Goal: Check status: Check status

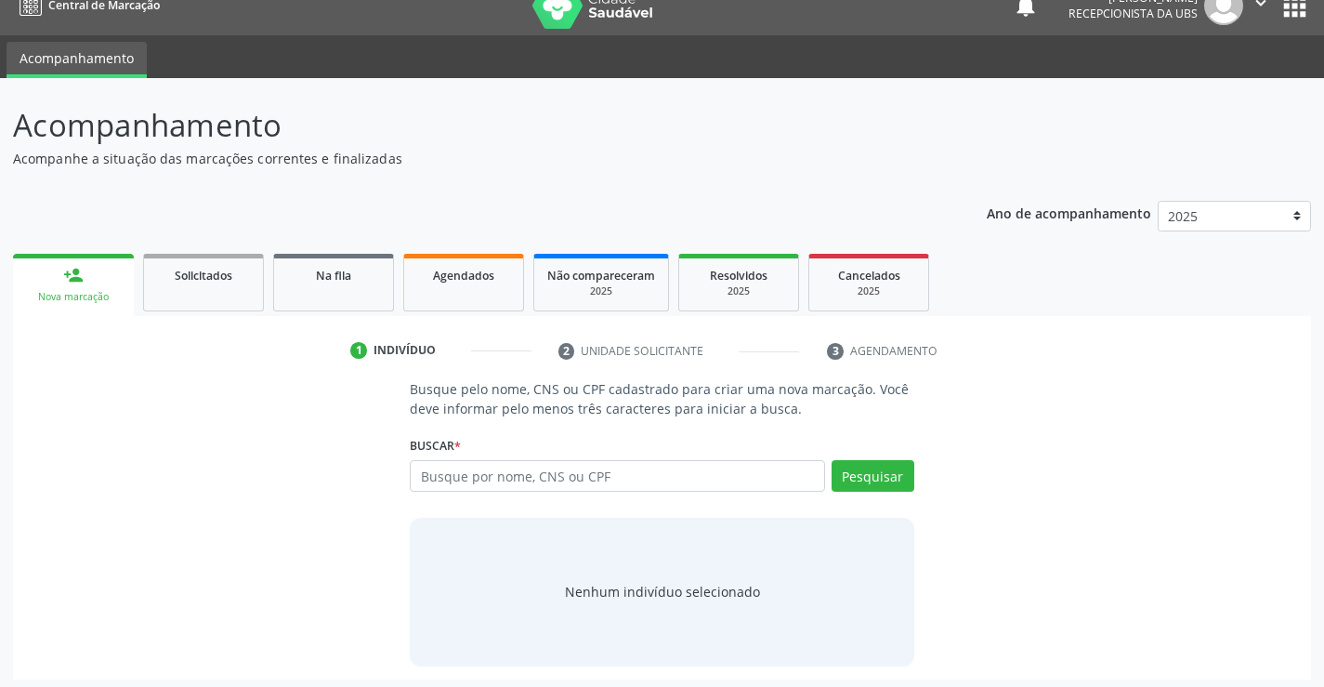
scroll to position [30, 0]
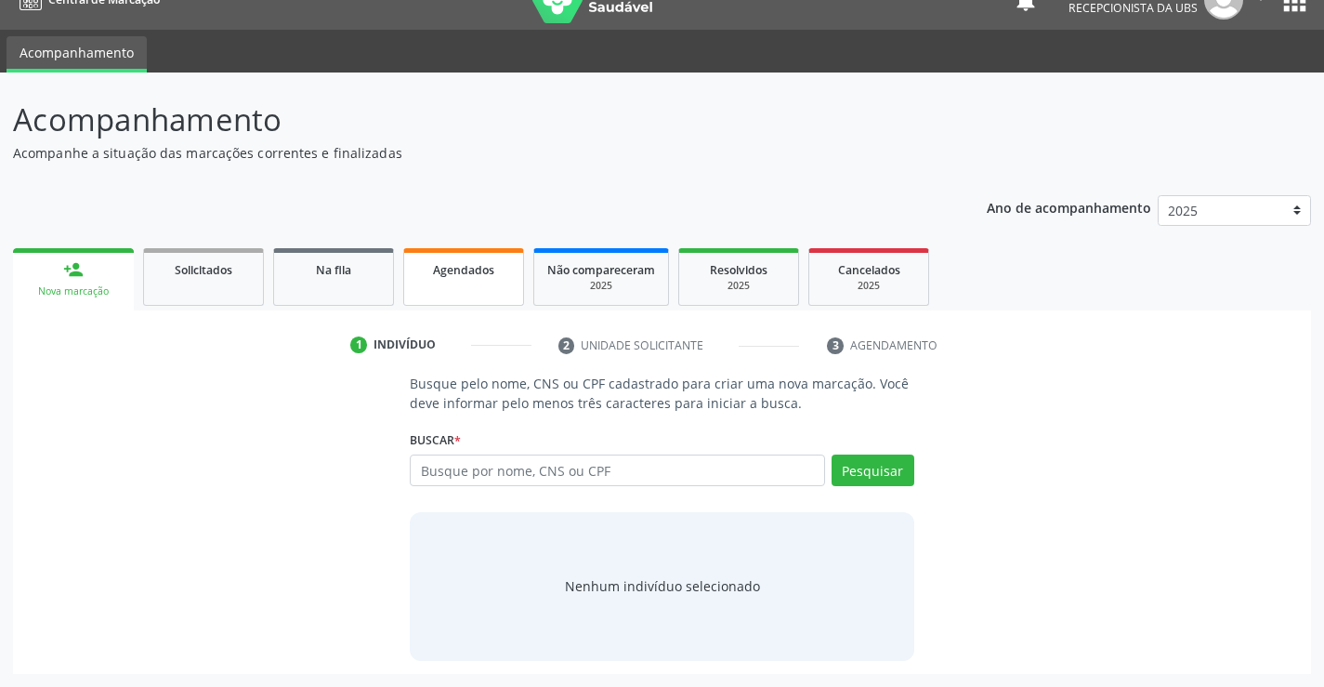
click at [485, 294] on link "Agendados" at bounding box center [463, 277] width 121 height 58
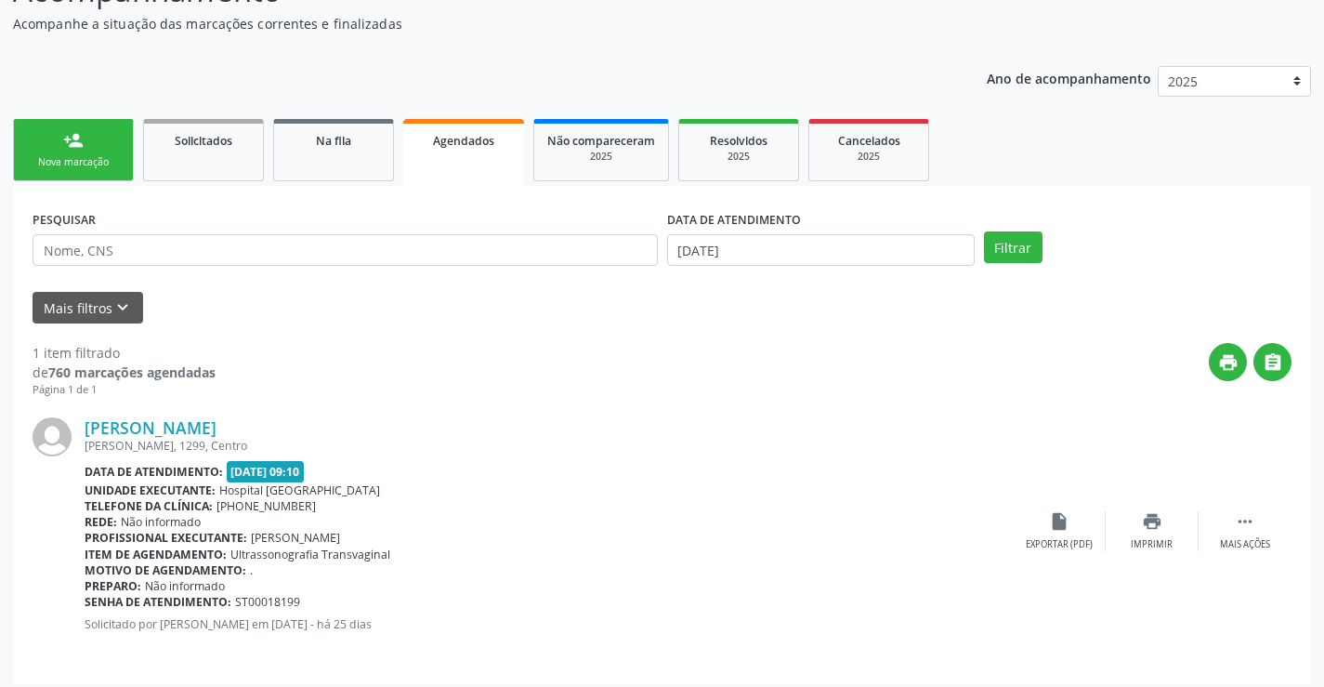
scroll to position [169, 0]
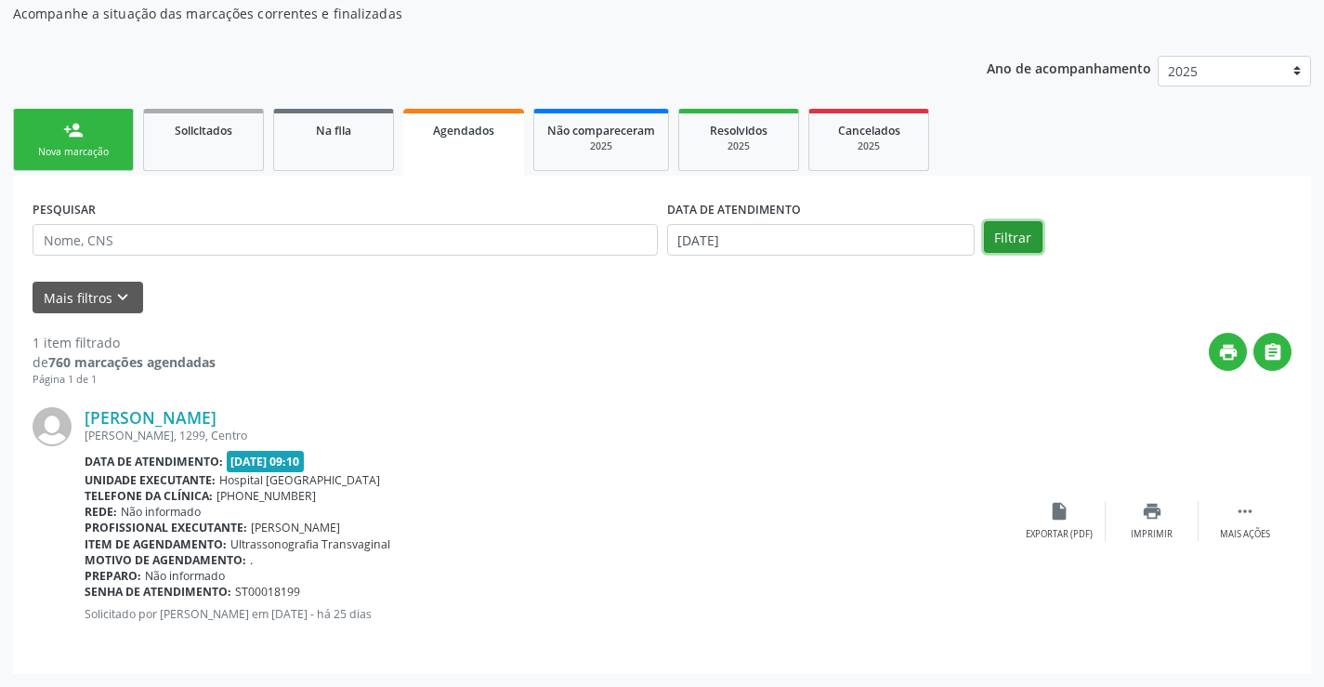
click at [1018, 240] on button "Filtrar" at bounding box center [1013, 237] width 59 height 32
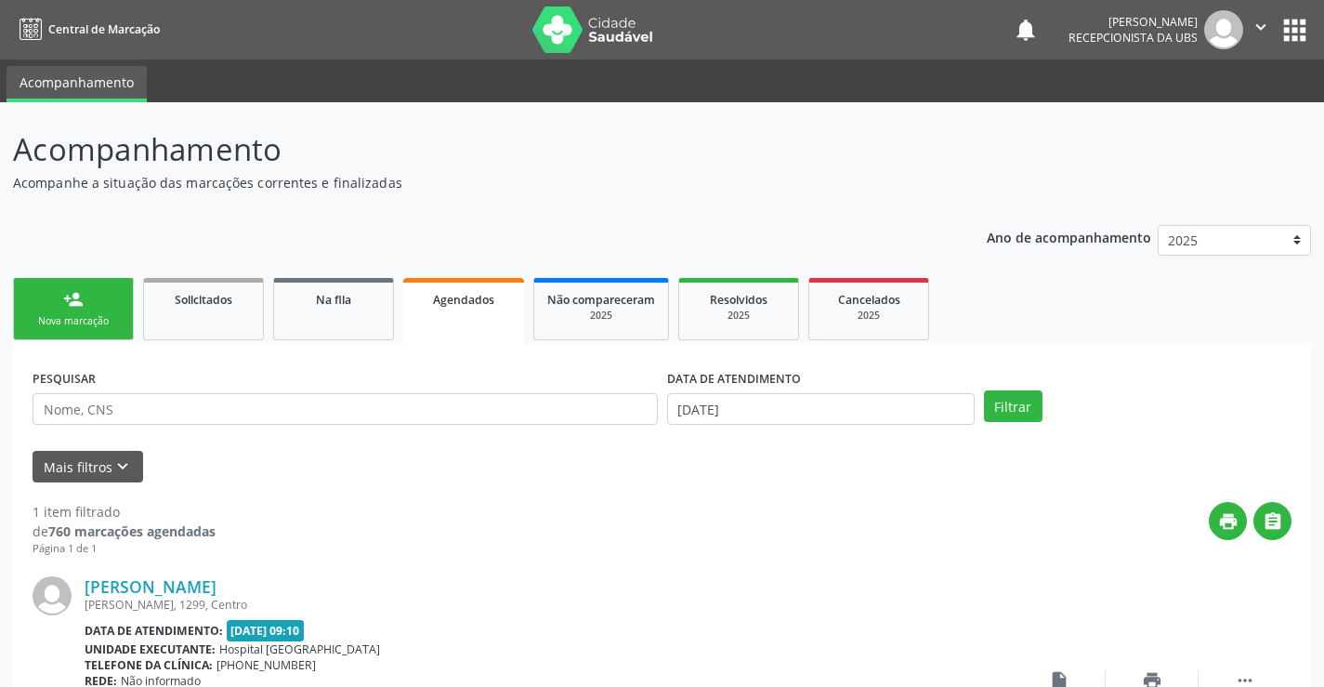
scroll to position [93, 0]
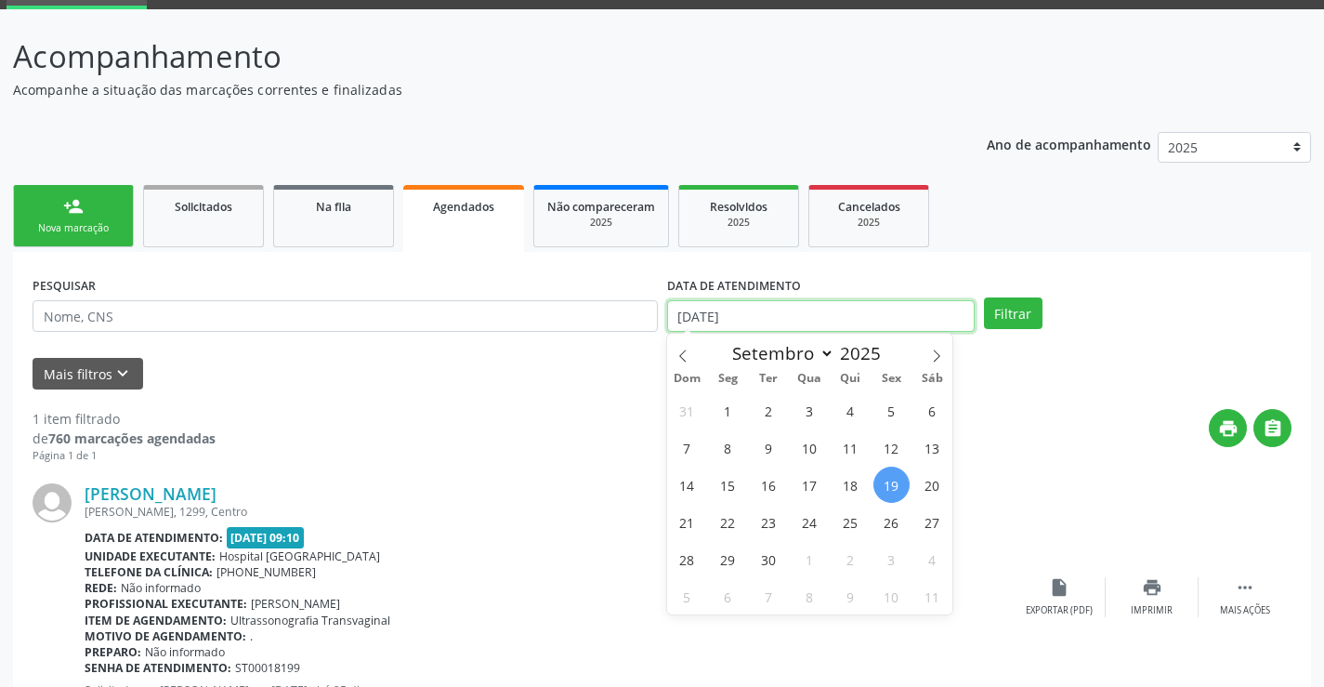
click at [774, 312] on input "[DATE]" at bounding box center [820, 316] width 307 height 32
click at [732, 519] on span "22" at bounding box center [728, 521] width 36 height 36
type input "22/09/2025"
click at [734, 517] on span "22" at bounding box center [728, 521] width 36 height 36
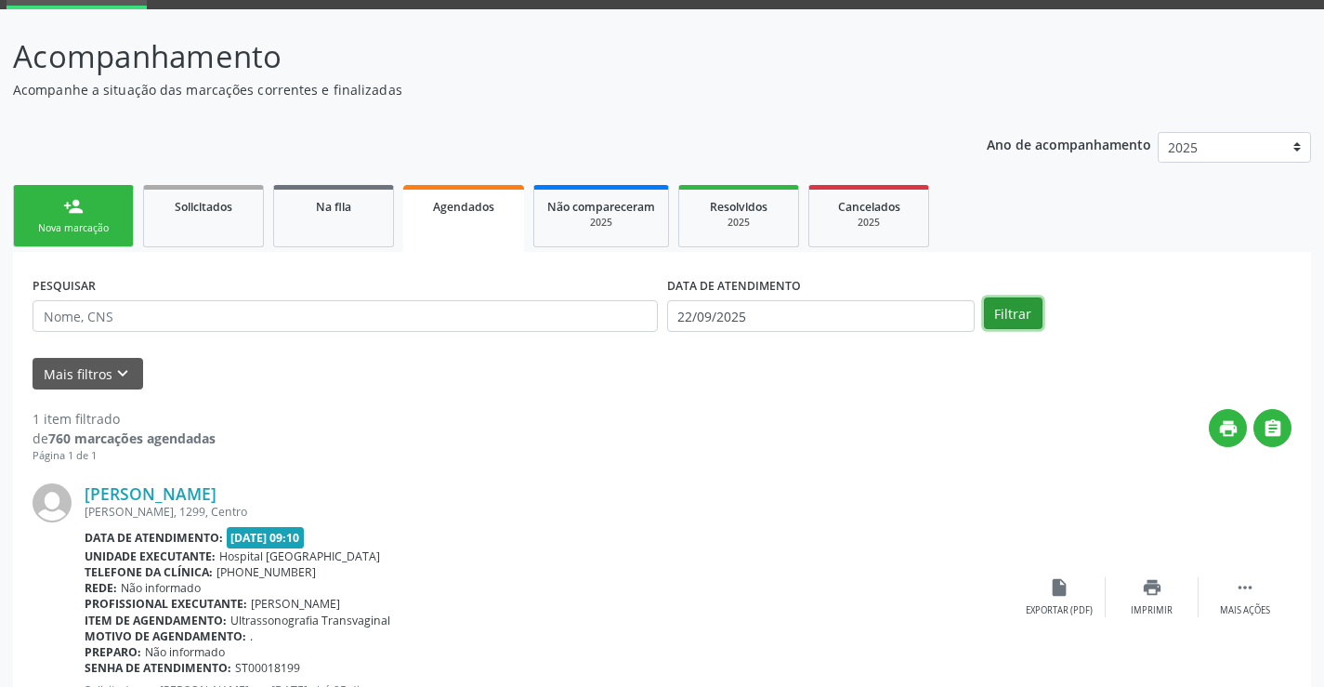
click at [1026, 319] on button "Filtrar" at bounding box center [1013, 313] width 59 height 32
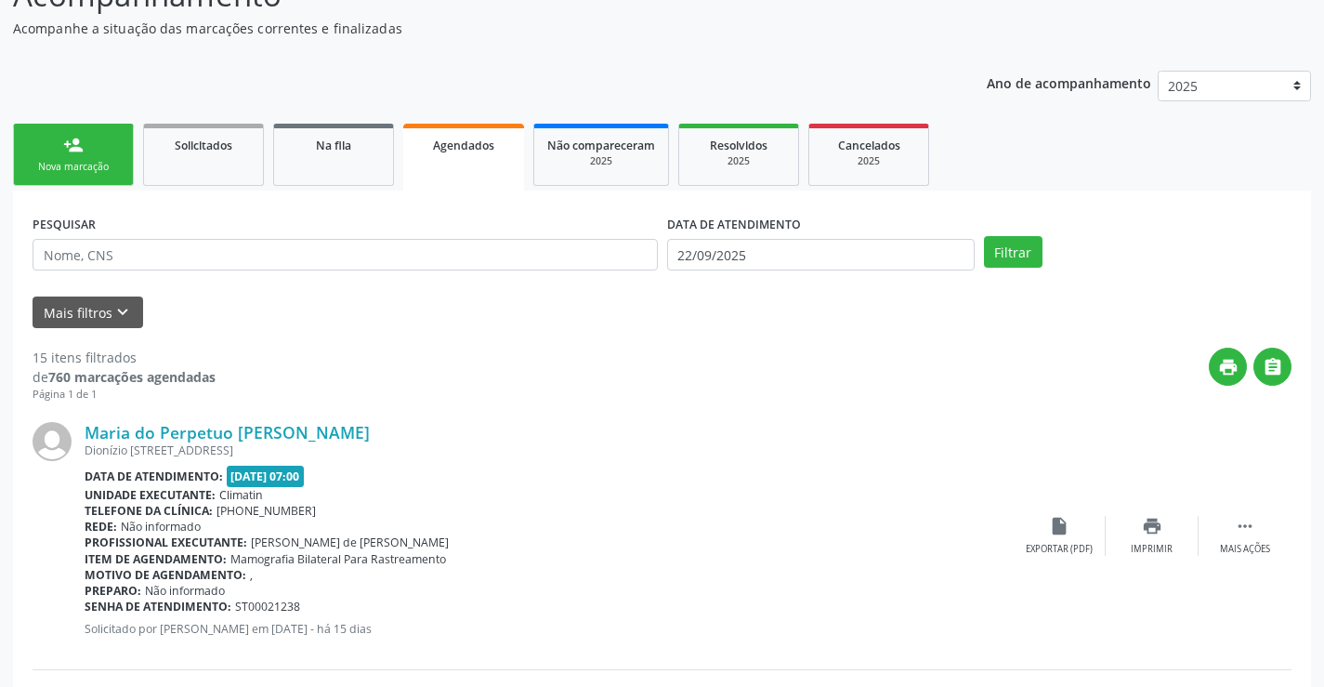
scroll to position [186, 0]
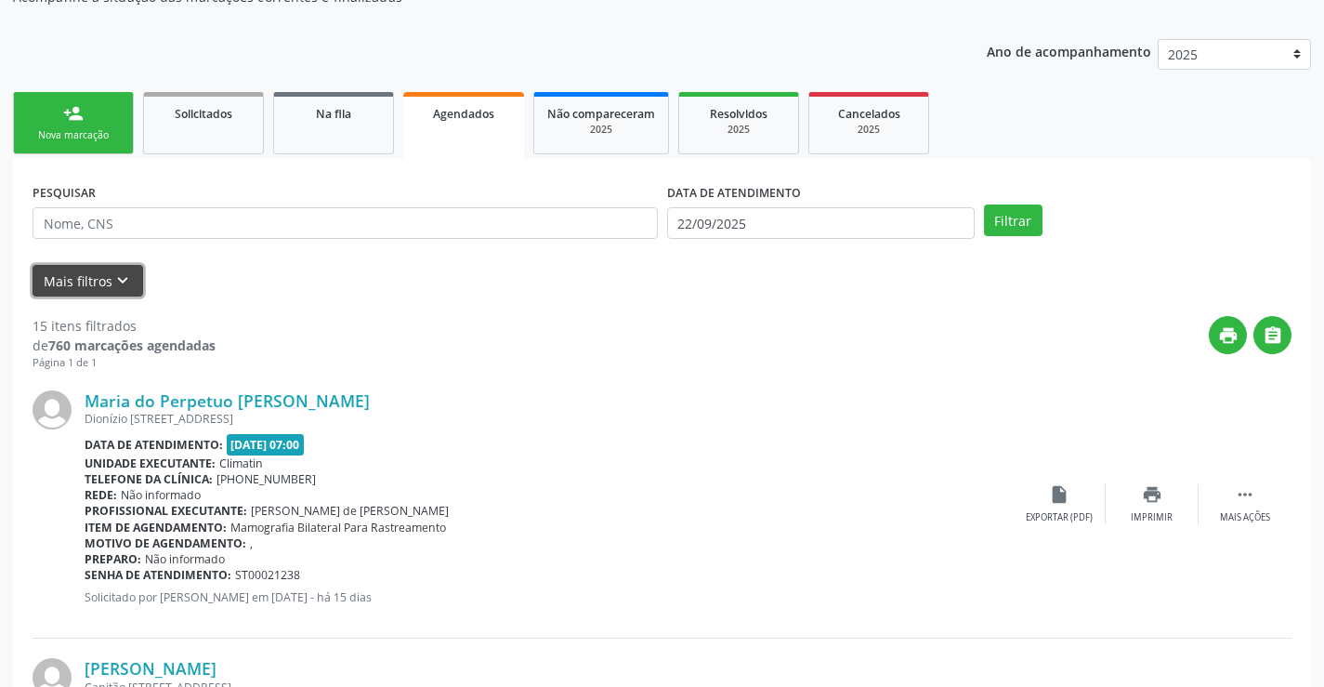
click at [121, 283] on icon "keyboard_arrow_down" at bounding box center [122, 280] width 20 height 20
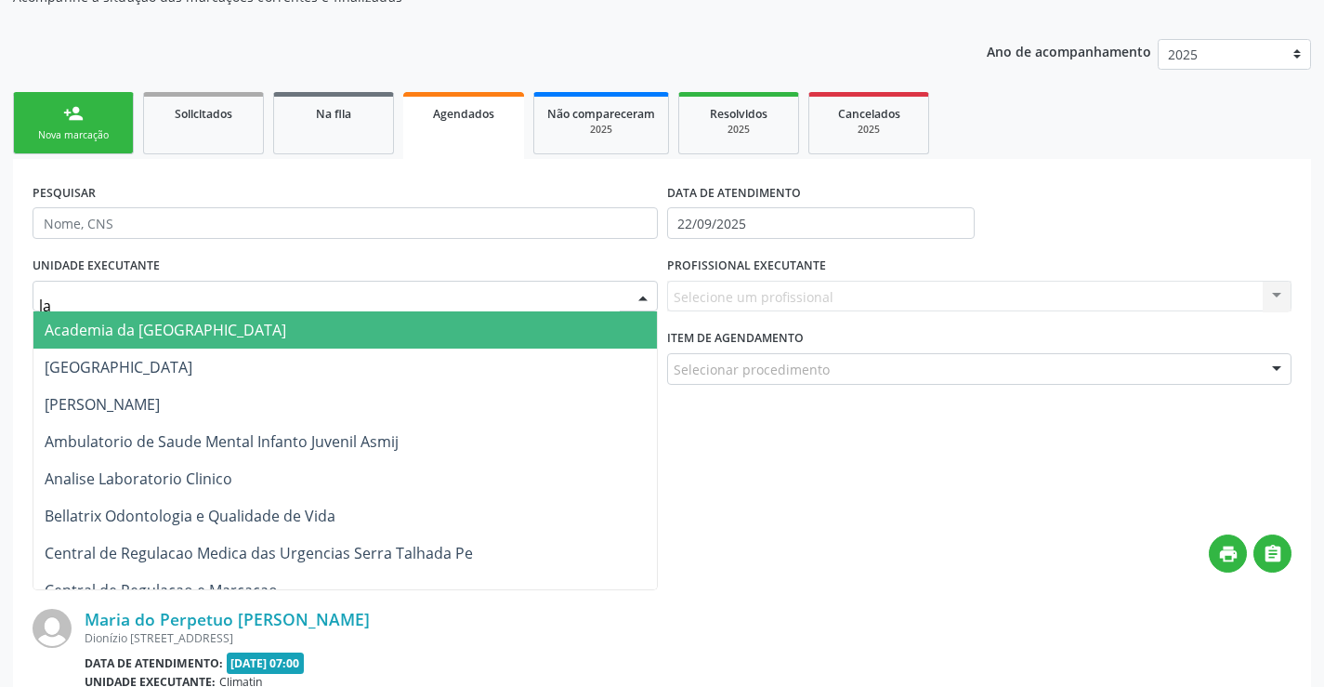
type input "lab"
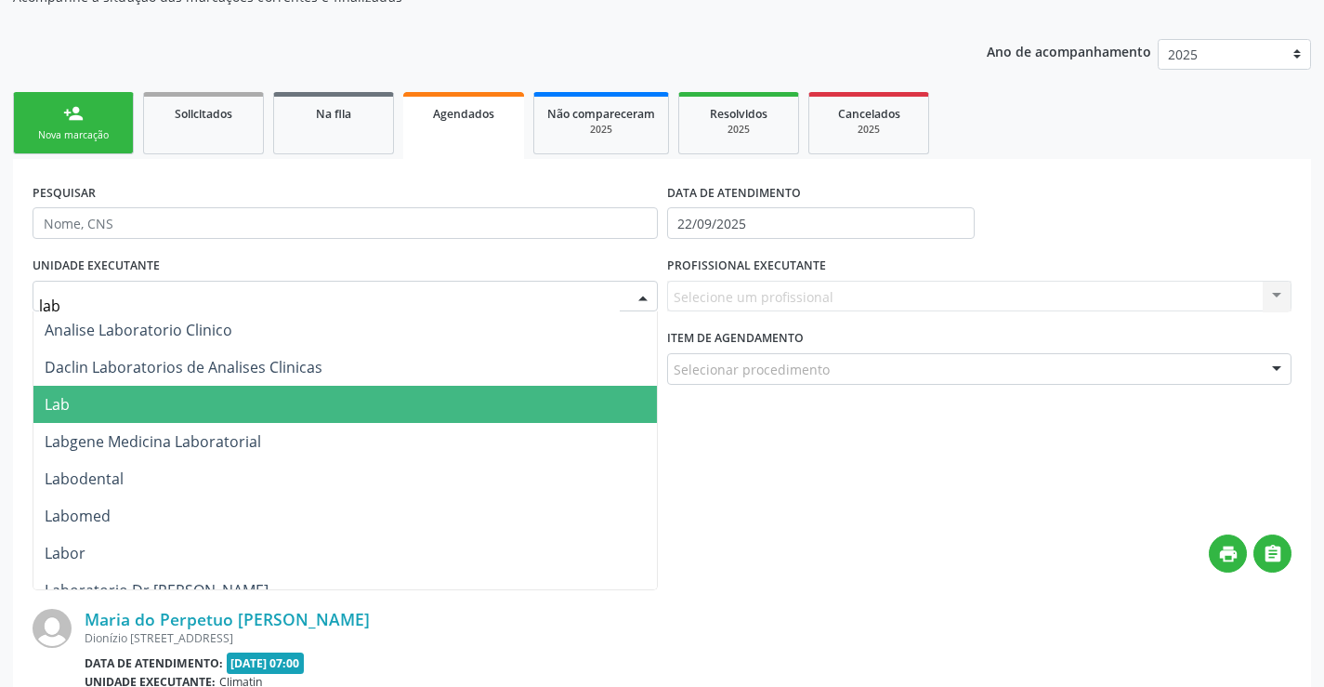
click at [127, 393] on span "Lab" at bounding box center [344, 404] width 623 height 37
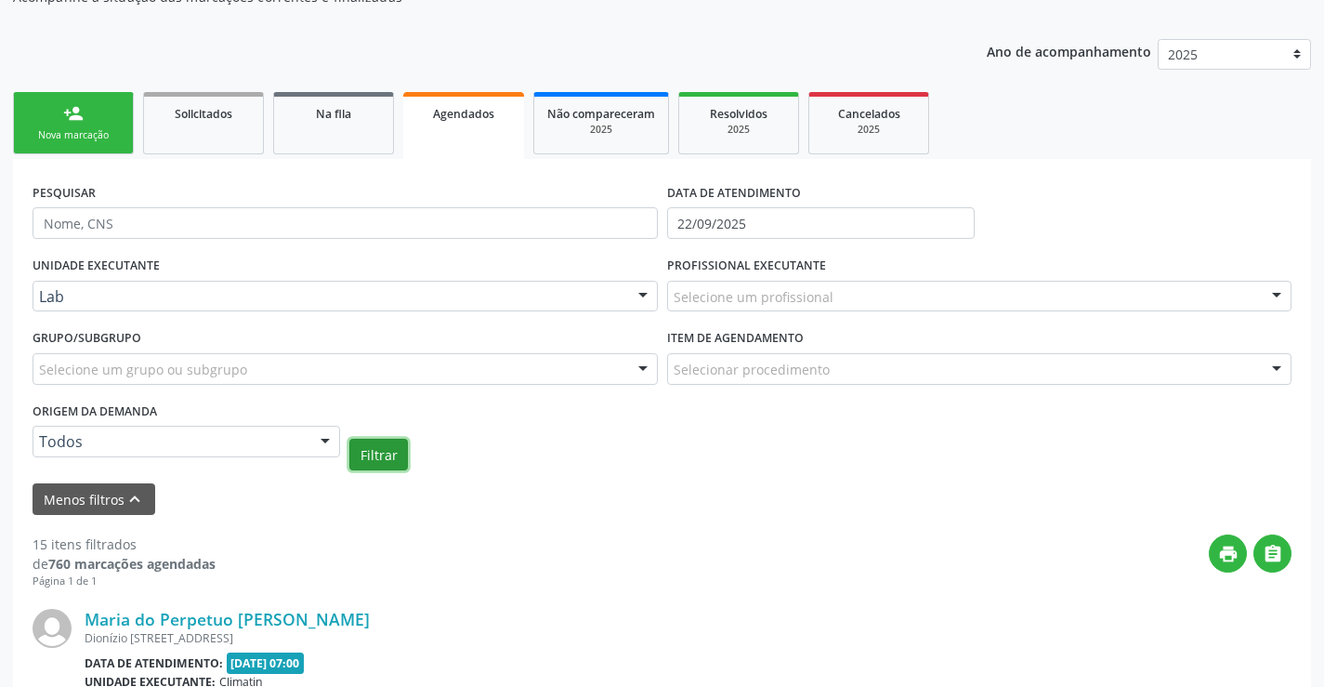
click at [386, 460] on button "Filtrar" at bounding box center [378, 454] width 59 height 32
click at [1234, 556] on icon "print" at bounding box center [1228, 553] width 20 height 20
